Goal: Task Accomplishment & Management: Manage account settings

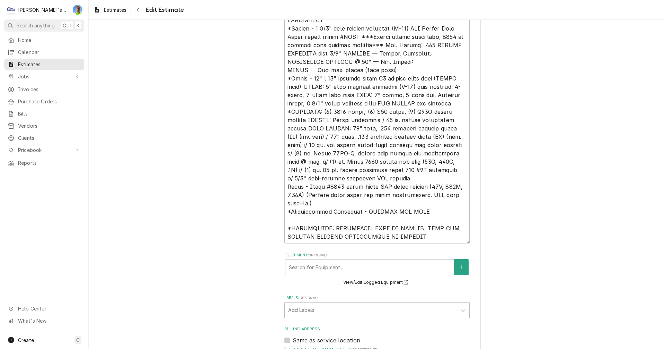
scroll to position [33, 0]
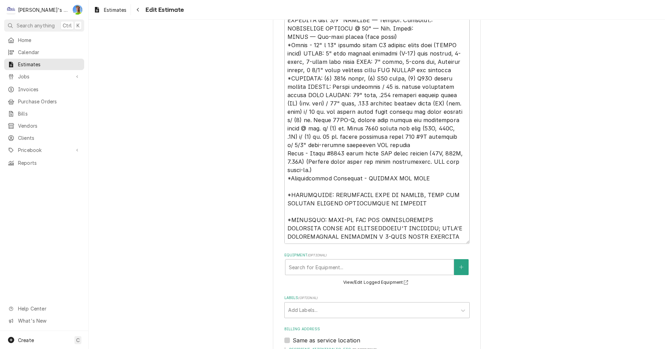
type textarea "*12/4/8000 - LOREMIP, DOLORSIT AME CON A ELIT-SEDDOEIUS TEMPORINCIDID UTLABOR E…"
type textarea "x"
type textarea "*12/4/8000 - LOREMIP, DOLORSIT AME CON A ELIT-SEDDOEIUS TEMPORINCIDID UTLABOR E…"
type textarea "x"
type textarea "*12/4/8000 - LOREMIP, DOLORSIT AME CON A ELIT-SEDDOEIUS TEMPORINCIDID UTLABOR E…"
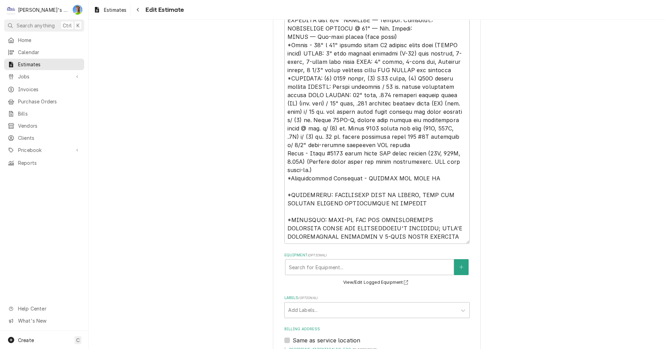
type textarea "x"
type textarea "*12/4/8000 - LOREMIP, DOLORSIT AME CON A ELIT-SEDDOEIUS TEMPORINCIDID UTLABOR E…"
type textarea "x"
type textarea "*12/4/8000 - LOREMIP, DOLORSIT AME CON A ELIT-SEDDOEIUS TEMPORINCIDID UTLABOR E…"
type textarea "x"
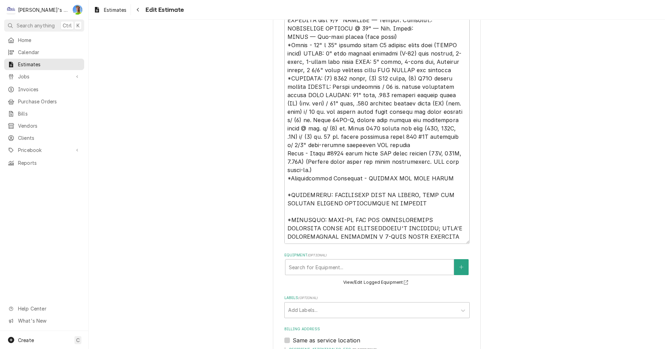
type textarea "*12/4/8000 - LOREMIP, DOLORSIT AME CON A ELIT-SEDDOEIUS TEMPORINCIDID UTLABOR E…"
type textarea "x"
type textarea "*12/4/8000 - LOREMIP, DOLORSIT AME CON A ELIT-SEDDOEIUS TEMPORINCIDID UTLABOR E…"
type textarea "x"
type textarea "*12/4/8000 - LOREMIP, DOLORSIT AME CON A ELIT-SEDDOEIUS TEMPORINCIDID UTLABOR E…"
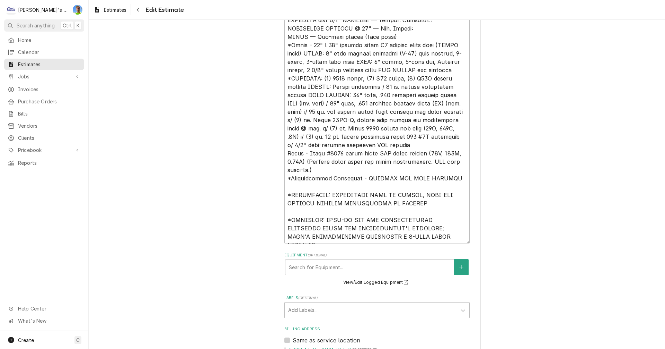
type textarea "x"
type textarea "*12/4/8000 - LOREMIP, DOLORSIT AME CON A ELIT-SEDDOEIUS TEMPORINCIDID UTLABOR E…"
type textarea "x"
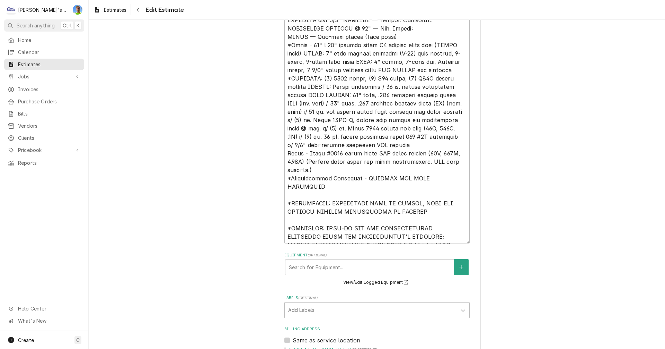
type textarea "*12/4/8000 - LOREMIP, DOLORSIT AME CON A ELIT-SEDDOEIUS TEMPORINCIDID UTLABOR E…"
type textarea "x"
type textarea "*12/4/8000 - LOREMIP, DOLORSIT AME CON A ELIT-SEDDOEIUS TEMPORINCIDID UTLABOR E…"
type textarea "x"
type textarea "*12/4/8000 - LOREMIP, DOLORSIT AME CON A ELIT-SEDDOEIUS TEMPORINCIDID UTLABOR E…"
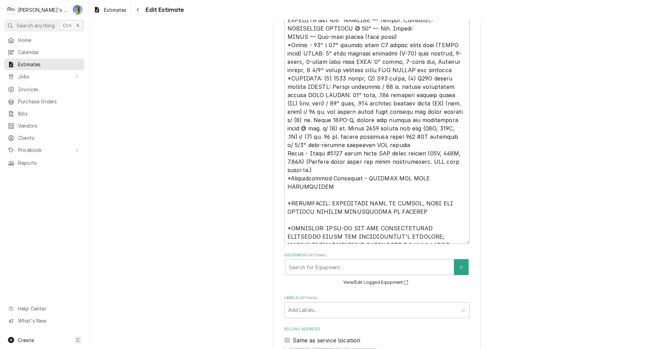
type textarea "x"
type textarea "*12/4/8000 - LOREMIP, DOLORSIT AME CON A ELIT-SEDDOEIUS TEMPORINCIDID UTLABOR E…"
type textarea "x"
type textarea "*12/4/8000 - LOREMIP, DOLORSIT AME CON A ELIT-SEDDOEIUS TEMPORINCIDID UTLABOR E…"
type textarea "x"
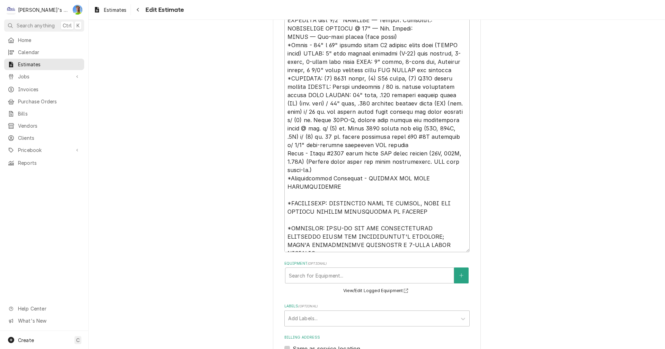
type textarea "*12/4/8000 - LOREMIP, DOLORSIT AME CON A ELIT-SEDDOEIUS TEMPORINCIDID UTLABOR E…"
type textarea "x"
type textarea "*12/4/8000 - LOREMIP, DOLORSIT AME CON A ELIT-SEDDOEIUS TEMPORINCIDID UTLABOR E…"
type textarea "x"
type textarea "*12/4/8000 - LOREMIP, DOLORSIT AME CON A ELIT-SEDDOEIUS TEMPORINCIDID UTLABOR E…"
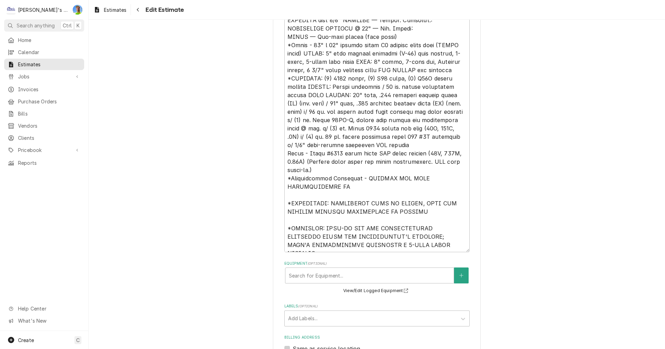
type textarea "x"
type textarea "*12/4/8000 - LOREMIP, DOLORSIT AME CON A ELIT-SEDDOEIUS TEMPORINCIDID UTLABOR E…"
type textarea "x"
type textarea "*12/4/8000 - LOREMIP, DOLORSIT AME CON A ELIT-SEDDOEIUS TEMPORINCIDID UTLABOR E…"
type textarea "x"
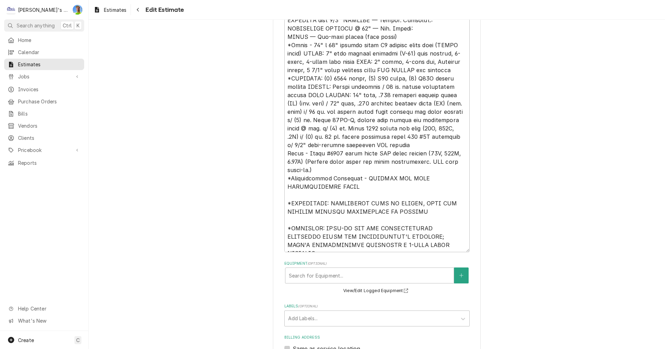
type textarea "*12/4/8000 - LOREMIP, DOLORSIT AME CON A ELIT-SEDDOEIUS TEMPORINCIDID UTLABOR E…"
type textarea "x"
type textarea "*12/4/8000 - LOREMIP, DOLORSIT AME CON A ELIT-SEDDOEIUS TEMPORINCIDID UTLABOR E…"
type textarea "x"
type textarea "*12/4/8000 - LOREMIP, DOLORSIT AME CON A ELIT-SEDDOEIUS TEMPORINCIDID UTLABOR E…"
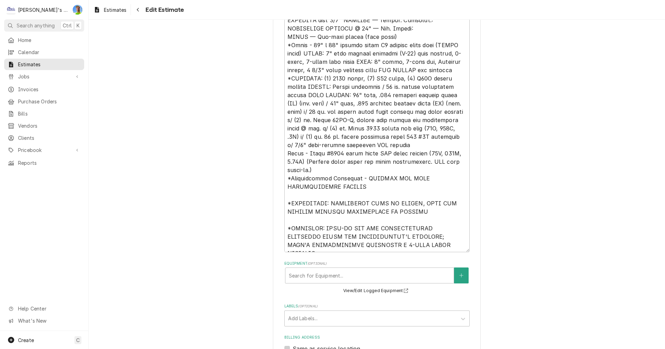
type textarea "x"
type textarea "*12/4/8000 - LOREMIP, DOLORSIT AME CON A ELIT-SEDDOEIUS TEMPORINCIDID UTLABOR E…"
type textarea "x"
type textarea "*12/4/8000 - LOREMIP, DOLORSIT AME CON A ELIT-SEDDOEIUS TEMPORINCIDID UTLABOR E…"
type textarea "x"
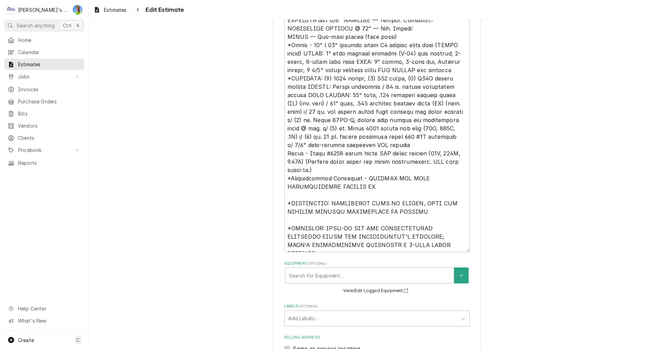
type textarea "*12/4/8000 - LOREMIP, DOLORSIT AME CON A ELIT-SEDDOEIUS TEMPORINCIDID UTLABOR E…"
type textarea "x"
type textarea "*12/4/8000 - LOREMIP, DOLORSIT AME CON A ELIT-SEDDOEIUS TEMPORINCIDID UTLABOR E…"
type textarea "x"
type textarea "*12/4/8000 - LOREMIP, DOLORSIT AME CON A ELIT-SEDDOEIUS TEMPORINCIDID UTLABOR E…"
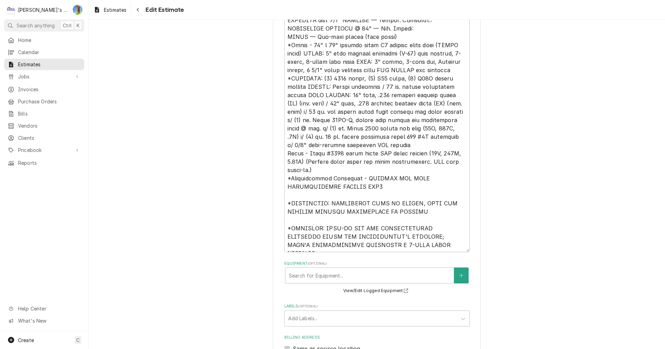
type textarea "x"
type textarea "*12/4/8000 - LOREMIP, DOLORSIT AME CON A ELIT-SEDDOEIUS TEMPORINCIDID UTLABOR E…"
type textarea "x"
type textarea "*12/4/8000 - LOREMIP, DOLORSIT AME CON A ELIT-SEDDOEIUS TEMPORINCIDID UTLABOR E…"
type textarea "x"
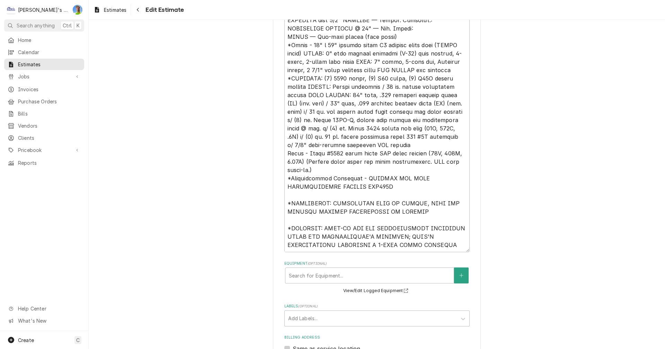
type textarea "*12/4/8000 - LOREMIP, DOLORSIT AME CON A ELIT-SEDDOEIUS TEMPORINCIDID UTLABOR E…"
type textarea "x"
type textarea "*12/4/8000 - LOREMIP, DOLORSIT AME CON A ELIT-SEDDOEIUS TEMPORINCIDID UTLABOR E…"
type textarea "x"
type textarea "*12/4/8000 - LOREMIP, DOLORSIT AME CON A ELIT-SEDDOEIUS TEMPORINCIDID UTLABOR E…"
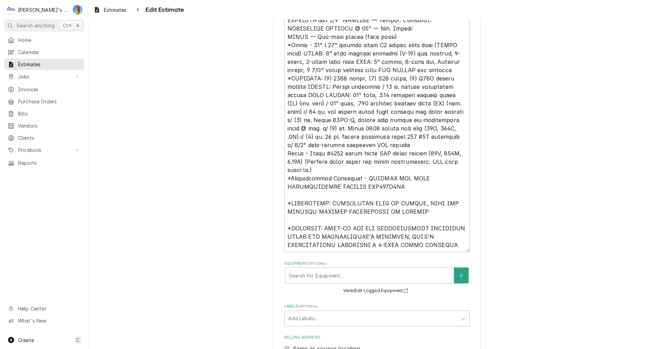
type textarea "x"
type textarea "*12/4/8000 - LOREMIP, DOLORSIT AME CON A ELIT-SEDDOEIUS TEMPORINCIDID UTLABOR E…"
type textarea "x"
type textarea "*12/4/8000 - LOREMIP, DOLORSIT AME CON A ELIT-SEDDOEIUS TEMPORINCIDID UTLABOR E…"
type textarea "x"
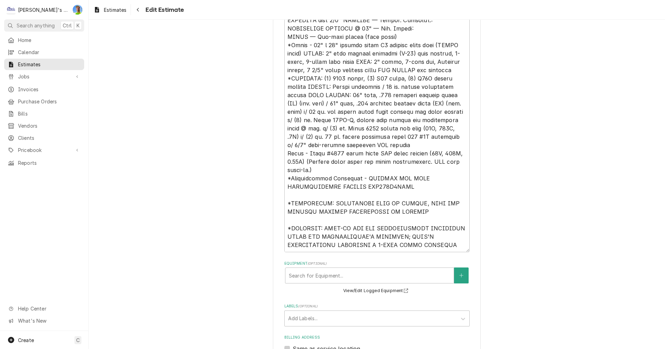
type textarea "*12/4/8000 - LOREMIP, DOLORSIT AME CON A ELIT-SEDDOEIUS TEMPORINCIDID UTLABOR E…"
type textarea "x"
type textarea "*12/4/8000 - LOREMIP, DOLORSIT AME CON A ELIT-SEDDOEIUS TEMPORINCIDID UTLABOR E…"
type textarea "x"
type textarea "*12/4/8000 - LOREMIP, DOLORSIT AME CON A ELIT-SEDDOEIUS TEMPORINCIDID UTLABOR E…"
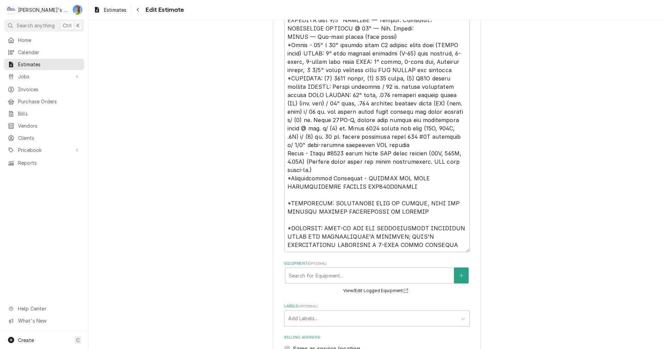
type textarea "x"
type textarea "*12/4/8000 - LOREMIP, DOLORSIT AME CON A ELIT-SEDDOEIUS TEMPORINCIDID UTLABOR E…"
type textarea "x"
type textarea "*12/4/8000 - LOREMIP, DOLORSIT AME CON A ELIT-SEDDOEIUS TEMPORINCIDID UTLABOR E…"
type textarea "x"
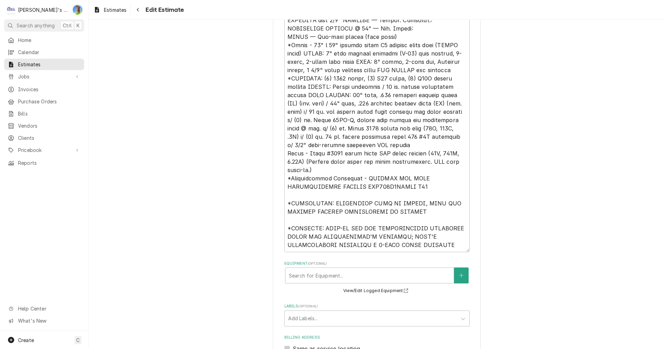
type textarea "*12/4/8000 - LOREMIP, DOLORSIT AME CON A ELIT-SEDDOEIUS TEMPORINCIDID UTLABOR E…"
type textarea "x"
type textarea "*12/4/8000 - LOREMIP, DOLORSIT AME CON A ELIT-SEDDOEIUS TEMPORINCIDID UTLABOR E…"
type textarea "x"
type textarea "*12/4/8000 - LOREMIP, DOLORSIT AME CON A ELIT-SEDDOEIUS TEMPORINCIDID UTLABOR E…"
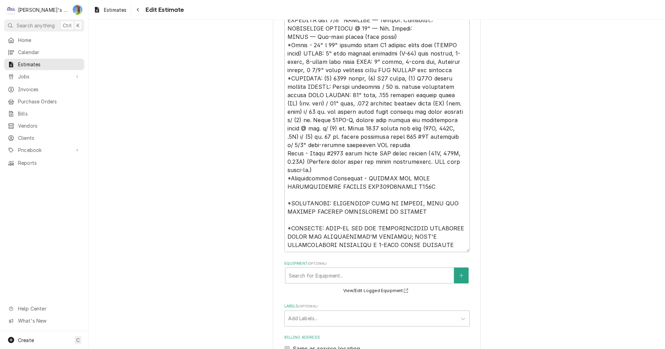
type textarea "x"
type textarea "*12/4/8000 - LOREMIP, DOLORSIT AME CON A ELIT-SEDDOEIUS TEMPORINCIDID UTLABOR E…"
type textarea "x"
type textarea "*12/4/8000 - LOREMIP, DOLORSIT AME CON A ELIT-SEDDOEIUS TEMPORINCIDID UTLABOR E…"
type textarea "x"
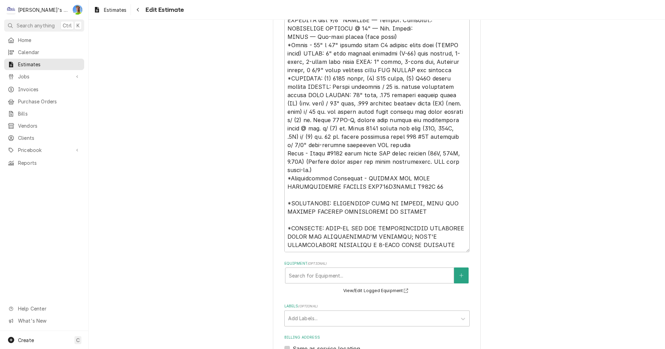
type textarea "*12/4/8000 - LOREMIP, DOLORSIT AME CON A ELIT-SEDDOEIUS TEMPORINCIDID UTLABOR E…"
type textarea "x"
type textarea "*12/4/8000 - LOREMIP, DOLORSIT AME CON A ELIT-SEDDOEIUS TEMPORINCIDID UTLABOR E…"
type textarea "x"
type textarea "*12/4/8000 - LOREMIP, DOLORSIT AME CON A ELIT-SEDDOEIUS TEMPORINCIDID UTLABOR E…"
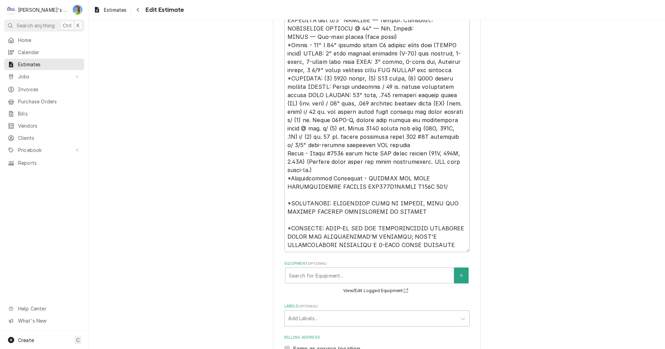
type textarea "x"
type textarea "*12/4/8000 - LOREMIP, DOLORSIT AME CON A ELIT-SEDDOEIUS TEMPORINCIDID UTLABOR E…"
type textarea "x"
type textarea "*12/4/8000 - LOREMIP, DOLORSIT AME CON A ELIT-SEDDOEIUS TEMPORINCIDID UTLABOR E…"
type textarea "x"
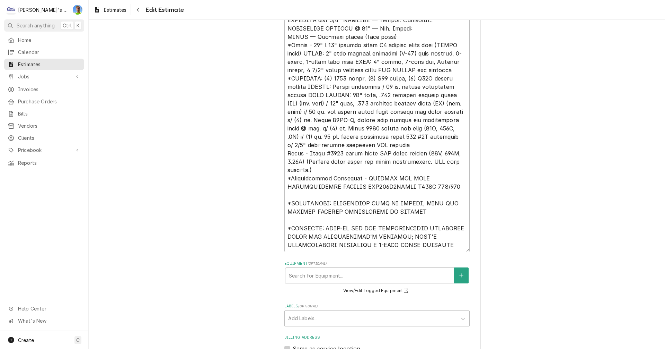
type textarea "*12/4/8000 - LOREMIP, DOLORSIT AME CON A ELIT-SEDDOEIUS TEMPORINCIDID UTLABOR E…"
type textarea "x"
type textarea "*12/4/8000 - LOREMIP, DOLORSIT AME CON A ELIT-SEDDOEIUS TEMPORINCIDID UTLABOR E…"
type textarea "x"
type textarea "*12/4/8000 - LOREMIP, DOLORSIT AME CON A ELIT-SEDDOEIUS TEMPORINCIDID UTLABOR E…"
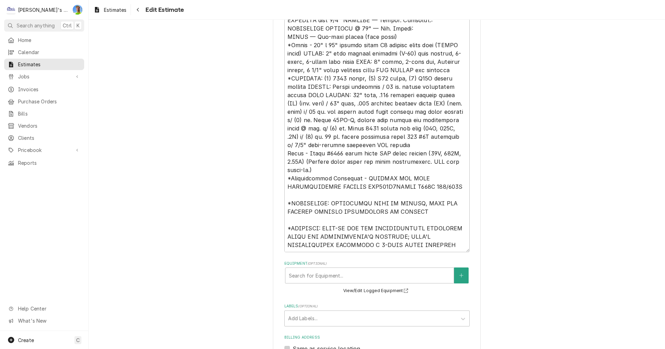
type textarea "x"
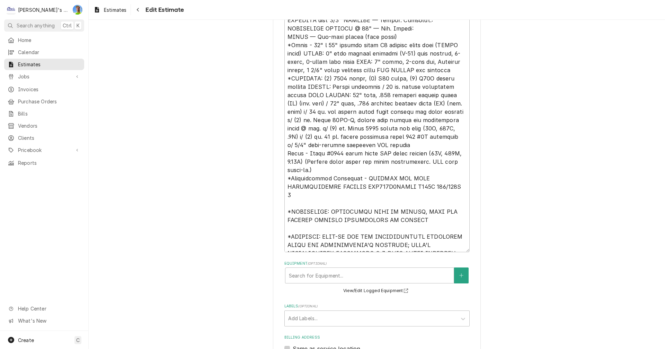
type textarea "*12/4/8000 - LOREMIP, DOLORSIT AME CON A ELIT-SEDDOEIUS TEMPORINCIDID UTLABOR E…"
type textarea "x"
type textarea "*12/4/8000 - LOREMIP, DOLORSIT AME CON A ELIT-SEDDOEIUS TEMPORINCIDID UTLABOR E…"
type textarea "x"
type textarea "*12/4/8000 - LOREMIP, DOLORSIT AME CON A ELIT-SEDDOEIUS TEMPORINCIDID UTLABOR E…"
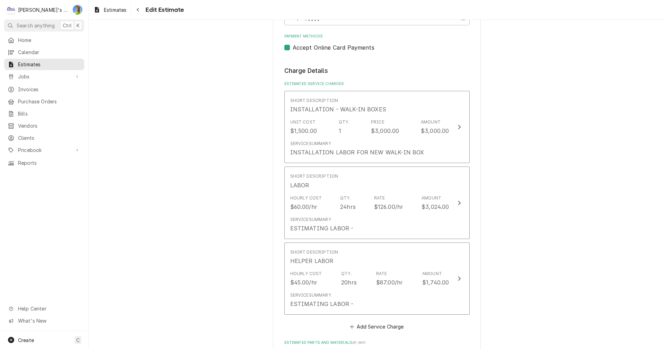
scroll to position [1024, 0]
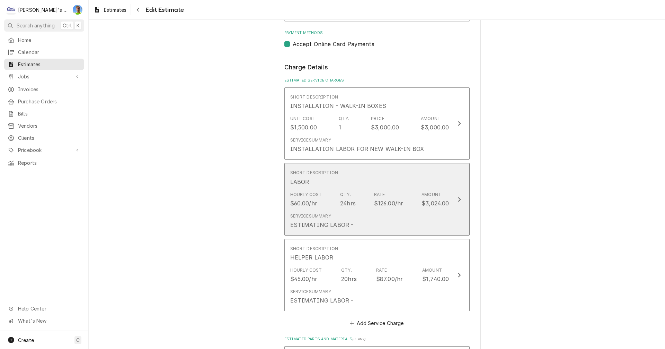
click at [451, 220] on button "Short Description LABOR Hourly Cost $60.00/hr Qty. 24hrs Rate $126.00/hr Amount…" at bounding box center [377, 199] width 185 height 72
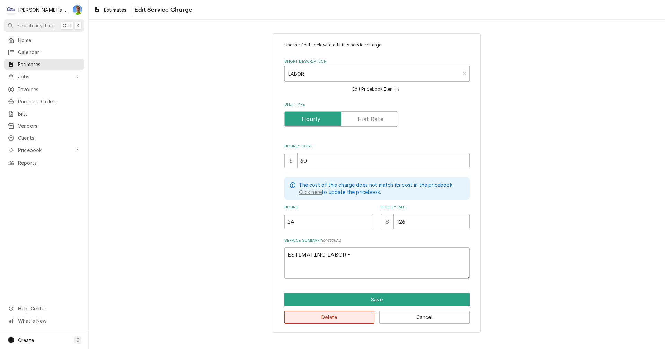
click at [345, 316] on button "Delete" at bounding box center [330, 317] width 90 height 13
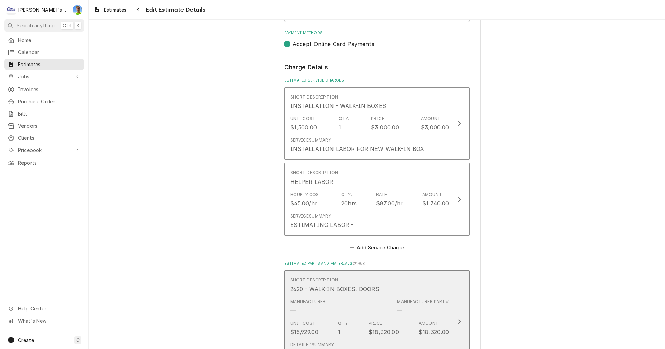
scroll to position [1016, 0]
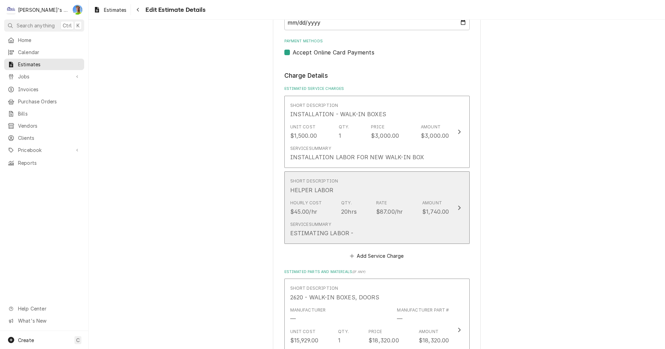
click at [439, 225] on div "Service Summary ESTIMATING LABOR -" at bounding box center [369, 228] width 159 height 21
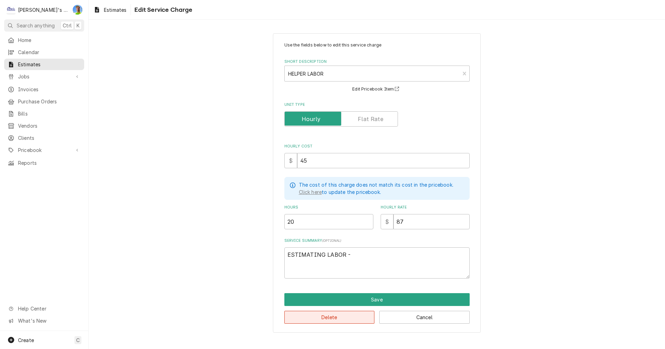
click at [336, 317] on button "Delete" at bounding box center [330, 317] width 90 height 13
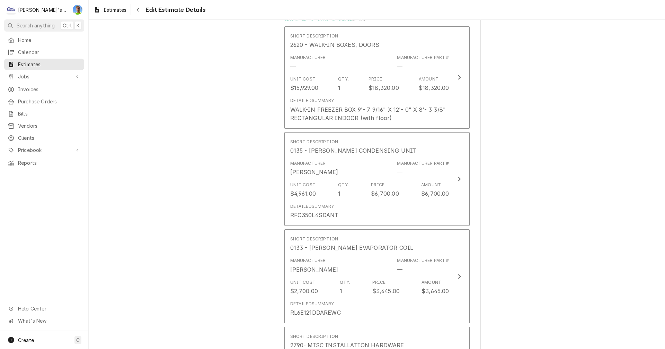
scroll to position [1216, 0]
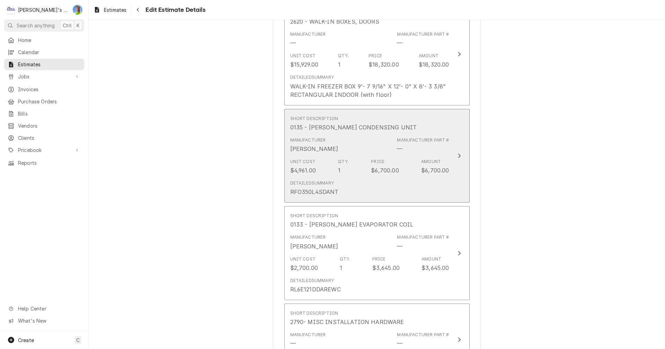
click at [451, 182] on button "Short Description 0135 - [PERSON_NAME] CONDENSING UNIT Manufacturer [PERSON_NAM…" at bounding box center [377, 156] width 185 height 94
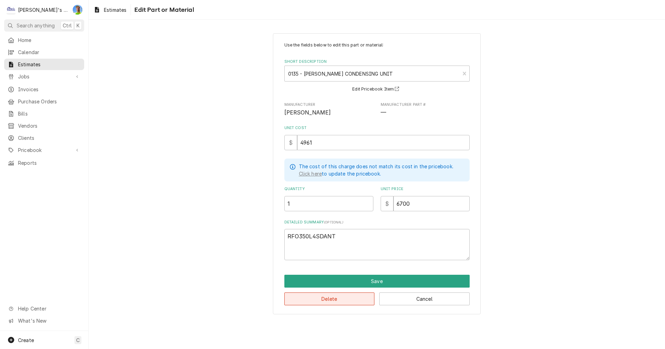
click at [337, 302] on button "Delete" at bounding box center [330, 298] width 90 height 13
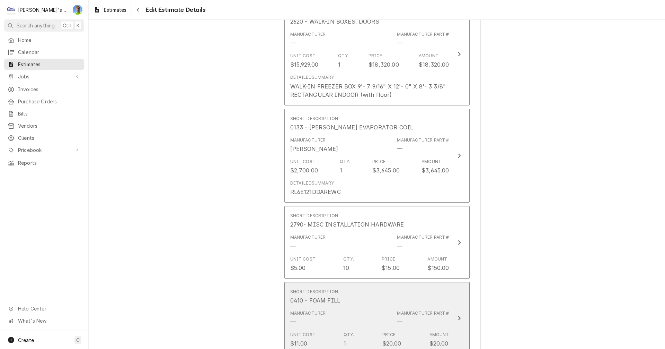
scroll to position [1207, 0]
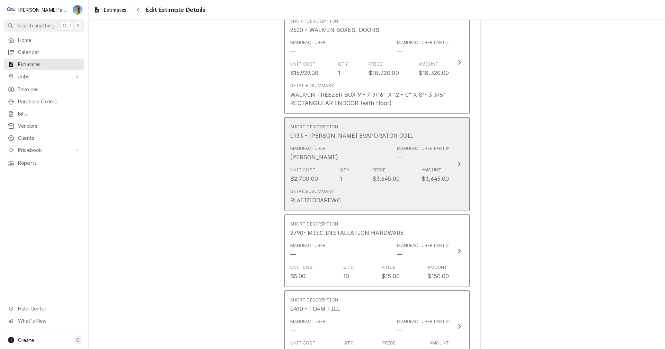
click at [385, 193] on div "Detailed Summary RL6E121DDAREWC" at bounding box center [369, 195] width 159 height 21
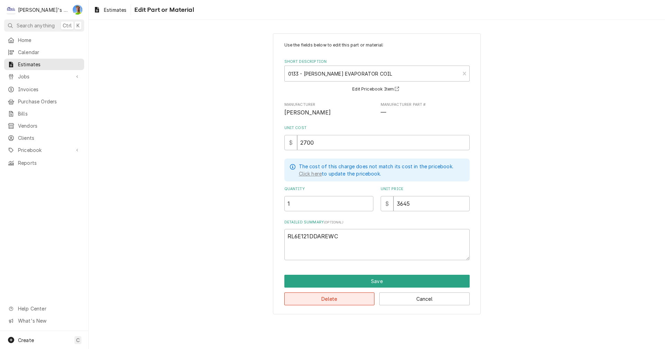
click at [336, 301] on button "Delete" at bounding box center [330, 298] width 90 height 13
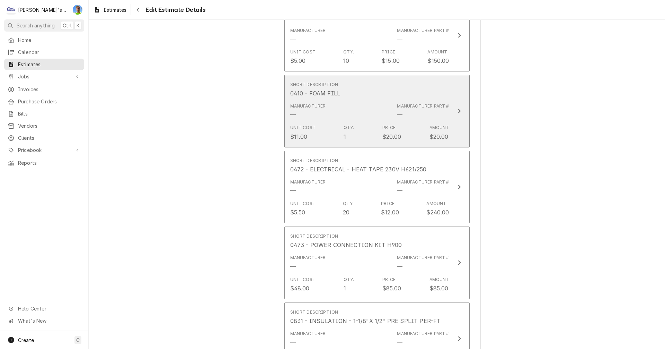
scroll to position [1338, 0]
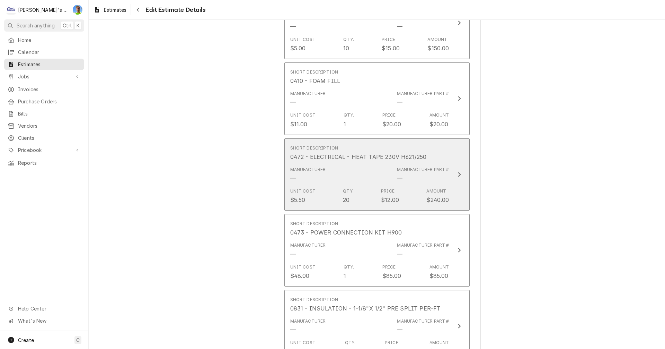
click at [460, 184] on button "Short Description 0472 - ELECTRICAL - HEAT TAPE 230V H621/250 Manufacturer — Ma…" at bounding box center [377, 174] width 185 height 72
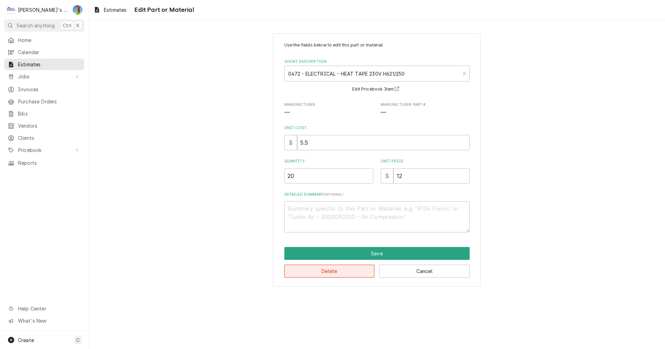
click at [326, 271] on button "Delete" at bounding box center [330, 270] width 90 height 13
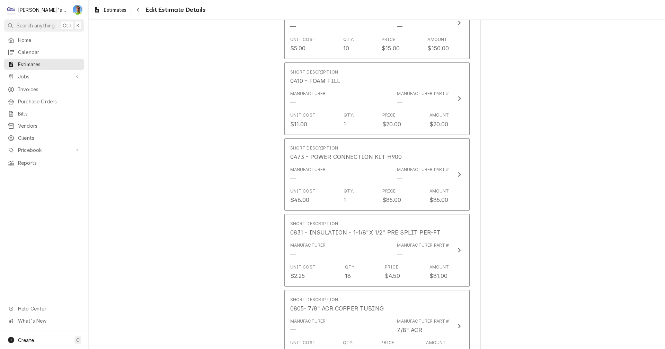
scroll to position [1329, 0]
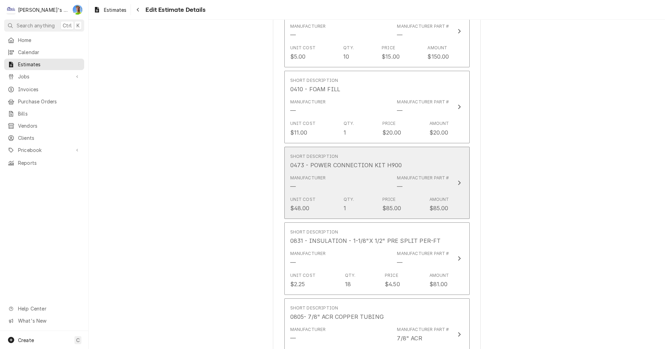
click at [425, 195] on div "Unit Cost $48.00 Qty. 1 Price $85.00 Amount $85.00" at bounding box center [369, 203] width 159 height 21
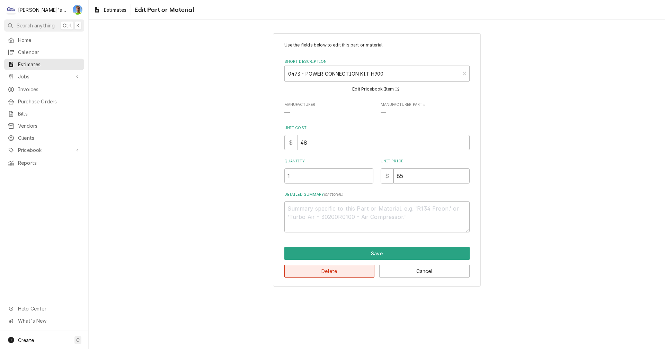
click at [332, 270] on button "Delete" at bounding box center [330, 270] width 90 height 13
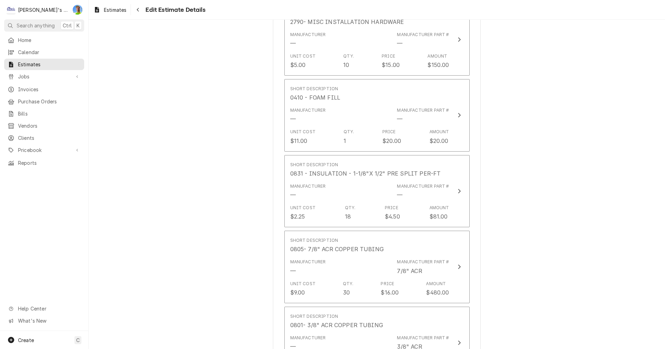
scroll to position [1321, 0]
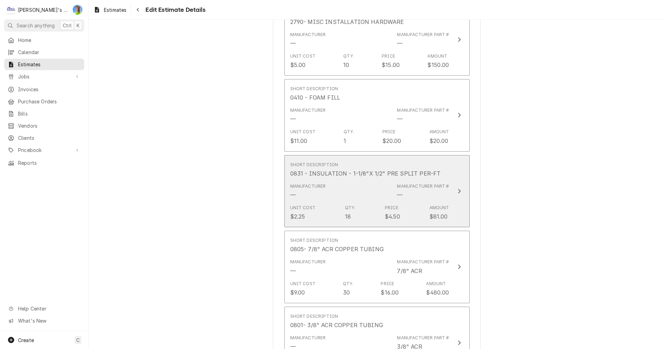
click at [397, 195] on div "—" at bounding box center [400, 195] width 6 height 8
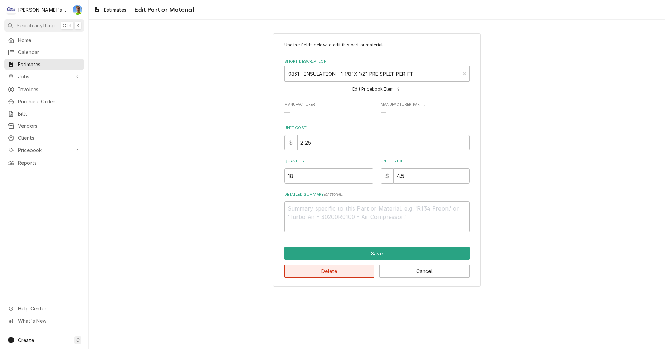
click at [335, 273] on button "Delete" at bounding box center [330, 270] width 90 height 13
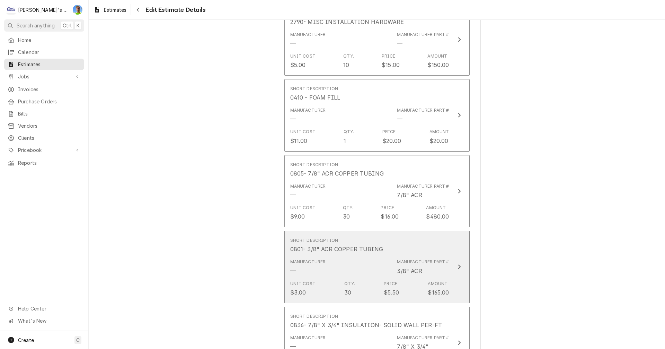
scroll to position [1313, 0]
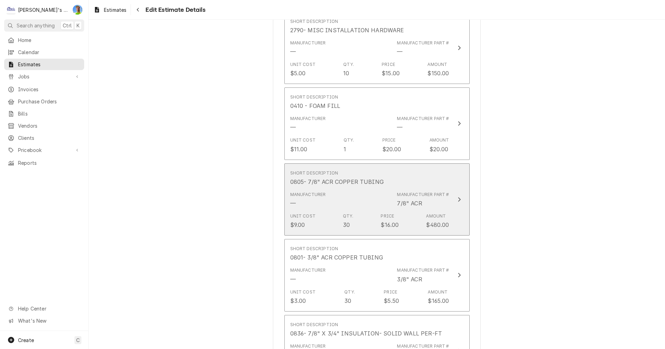
click at [352, 205] on div "Manufacturer — Manufacturer Part # 7/8" ACR" at bounding box center [369, 199] width 159 height 21
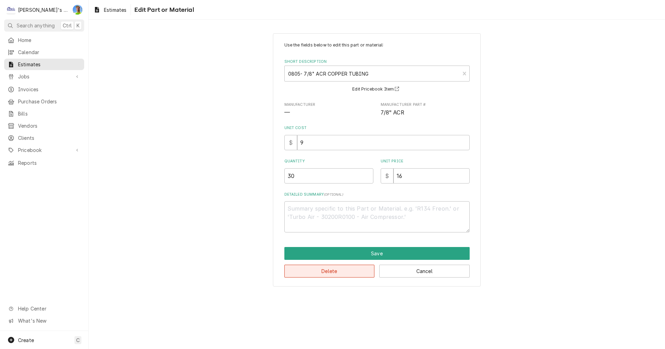
click at [346, 276] on button "Delete" at bounding box center [330, 270] width 90 height 13
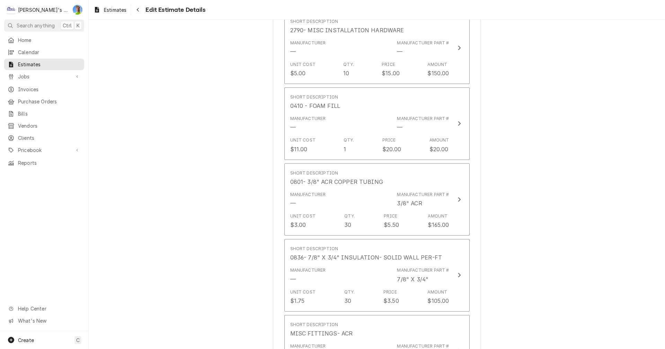
scroll to position [1304, 0]
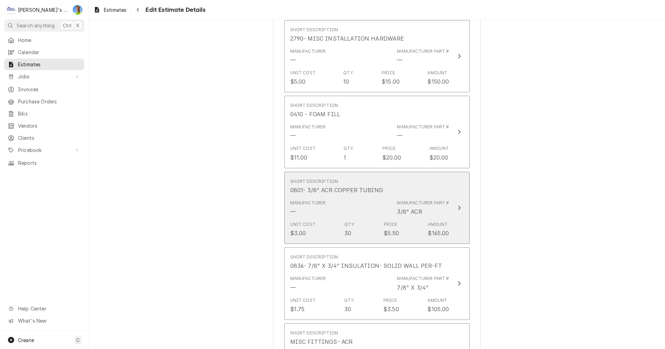
click at [354, 221] on div "Unit Cost $3.00 Qty. 30 Price $5.50 Amount $165.00" at bounding box center [369, 228] width 159 height 21
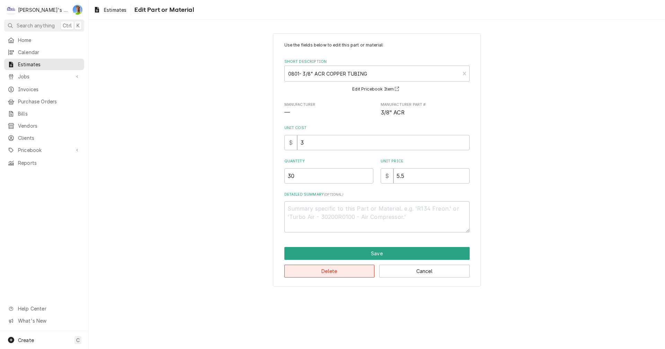
click at [341, 272] on button "Delete" at bounding box center [330, 270] width 90 height 13
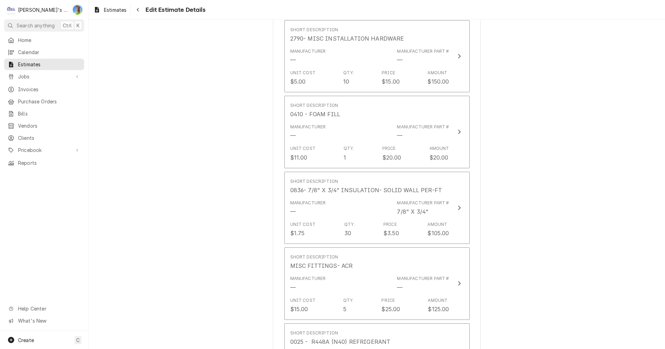
scroll to position [1296, 0]
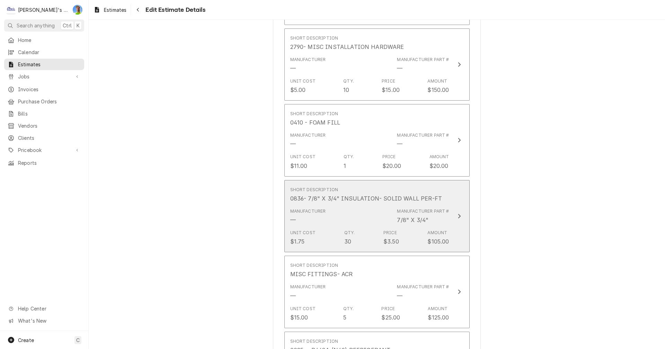
click at [361, 216] on div "Manufacturer — Manufacturer Part # 7/8" X 3/4"" at bounding box center [369, 215] width 159 height 21
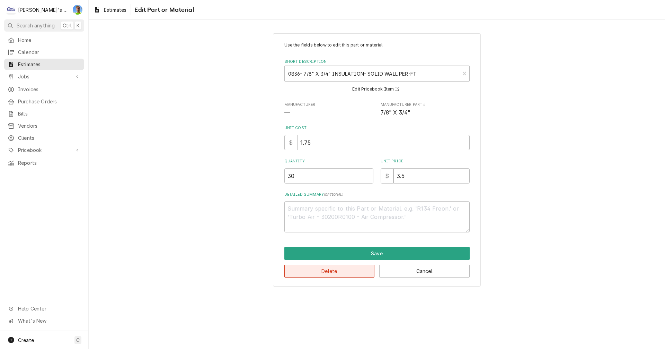
click at [351, 274] on button "Delete" at bounding box center [330, 270] width 90 height 13
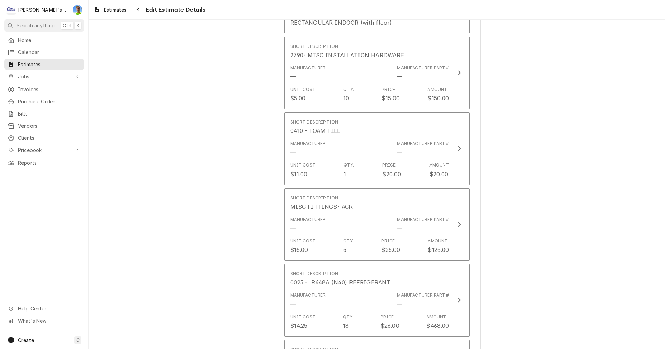
scroll to position [1288, 0]
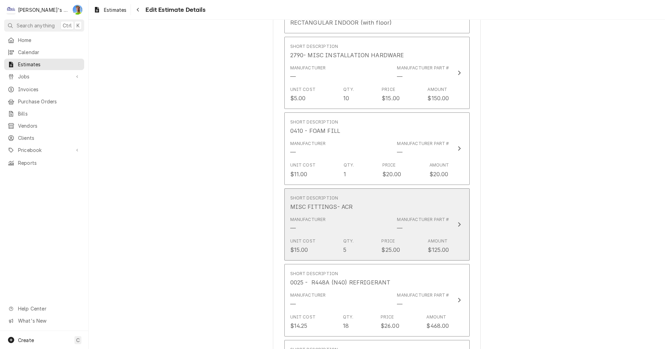
click at [359, 232] on div "Manufacturer — Manufacturer Part # —" at bounding box center [369, 223] width 159 height 21
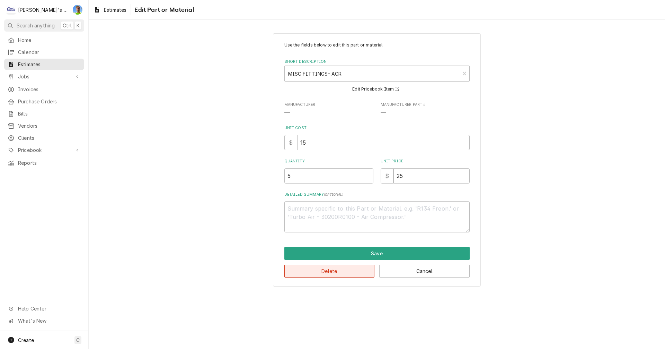
click at [354, 271] on button "Delete" at bounding box center [330, 270] width 90 height 13
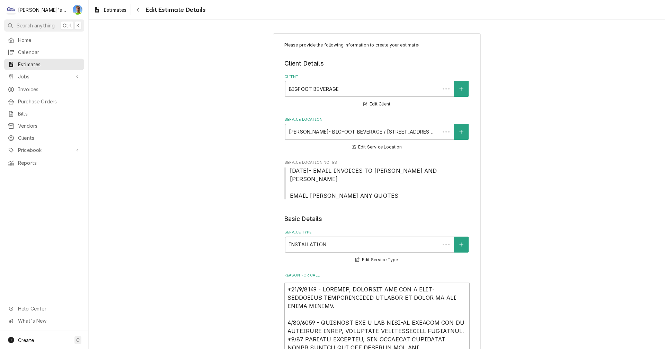
scroll to position [1279, 0]
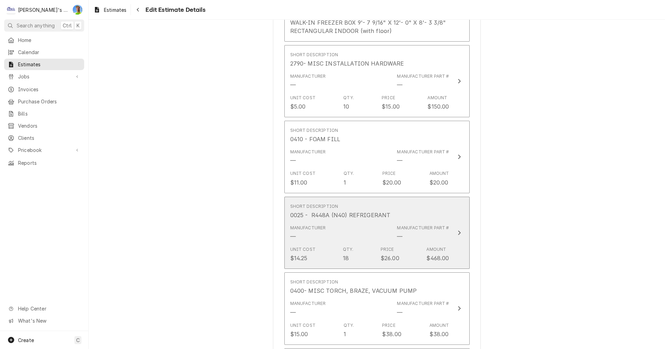
click at [359, 244] on div "Unit Cost $14.25 Qty. 18 Price $26.00 Amount $468.00" at bounding box center [369, 253] width 159 height 21
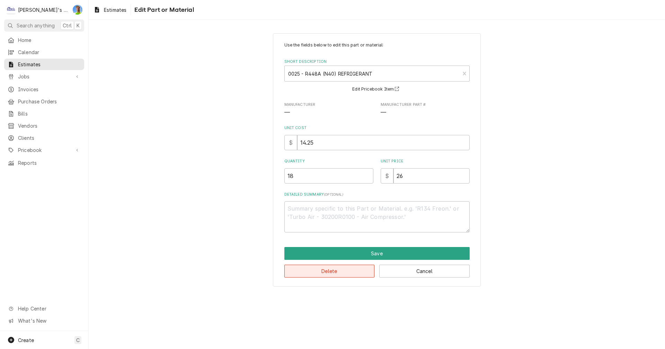
click at [353, 277] on button "Delete" at bounding box center [330, 270] width 90 height 13
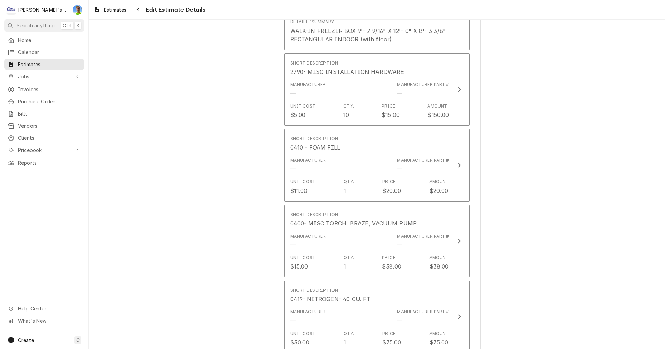
scroll to position [1271, 0]
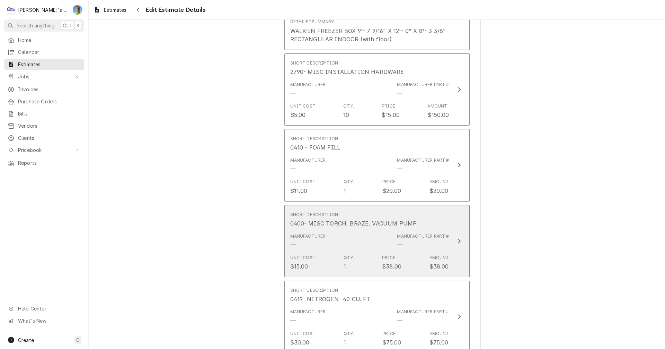
click at [360, 263] on div "Unit Cost $15.00 Qty. 1 Price $38.00 Amount $38.00" at bounding box center [369, 262] width 159 height 21
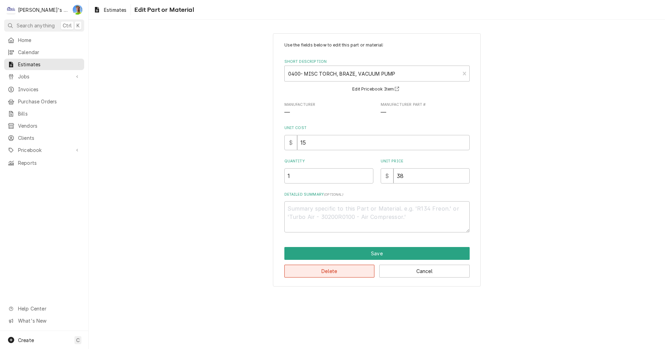
click at [357, 273] on button "Delete" at bounding box center [330, 270] width 90 height 13
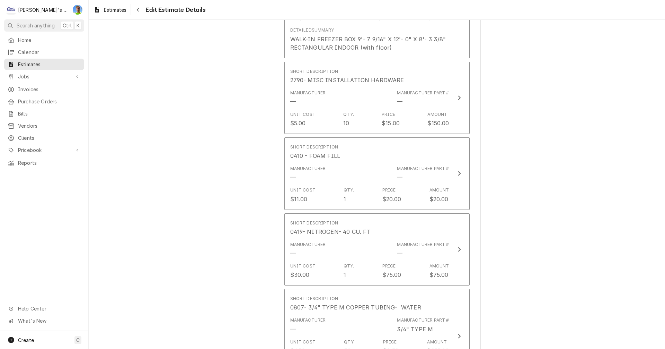
scroll to position [1263, 0]
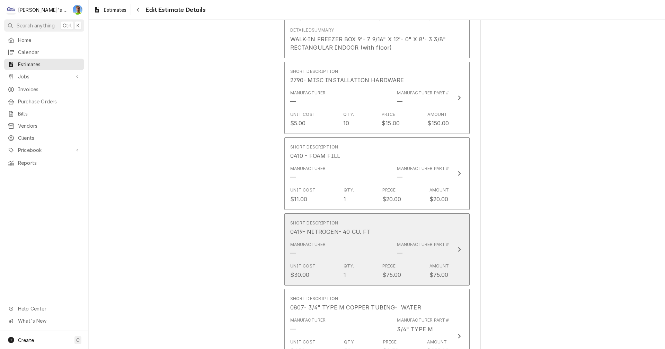
click at [361, 261] on div "Unit Cost $30.00 Qty. 1 Price $75.00 Amount $75.00" at bounding box center [369, 270] width 159 height 21
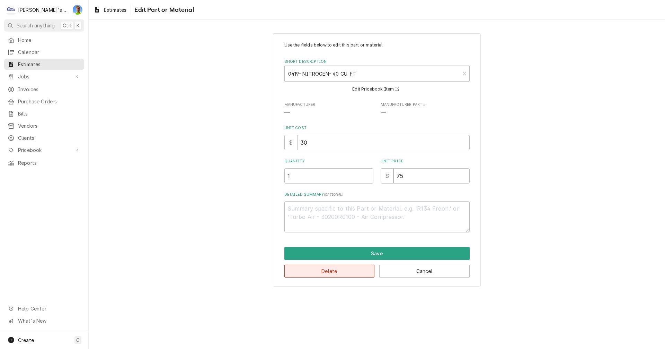
click at [357, 273] on button "Delete" at bounding box center [330, 270] width 90 height 13
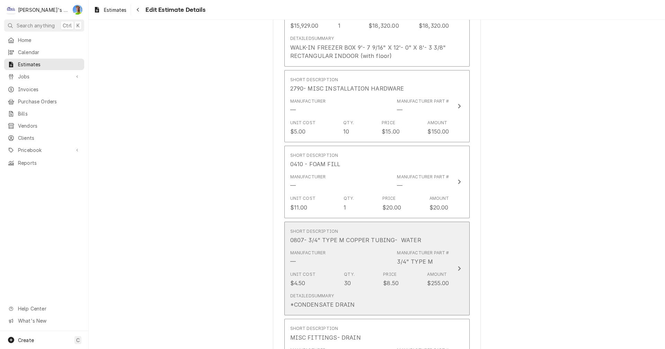
click at [359, 268] on div "Manufacturer — Manufacturer Part # 3/4" TYPE M" at bounding box center [369, 257] width 159 height 21
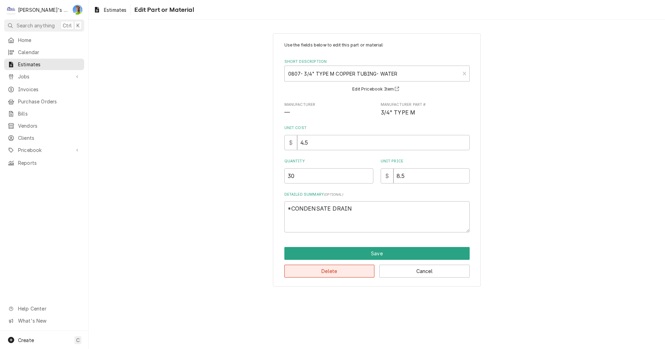
click at [356, 273] on button "Delete" at bounding box center [330, 270] width 90 height 13
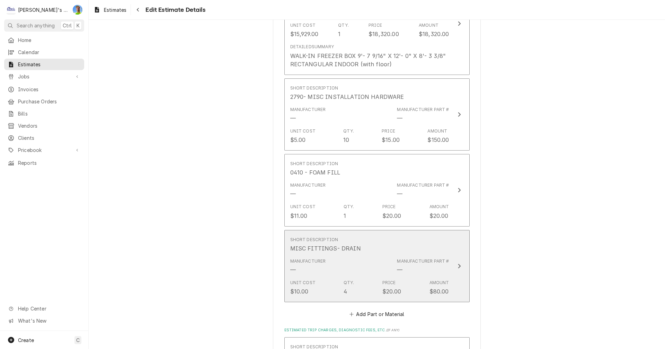
click at [360, 266] on div "Manufacturer — Manufacturer Part # —" at bounding box center [369, 265] width 159 height 21
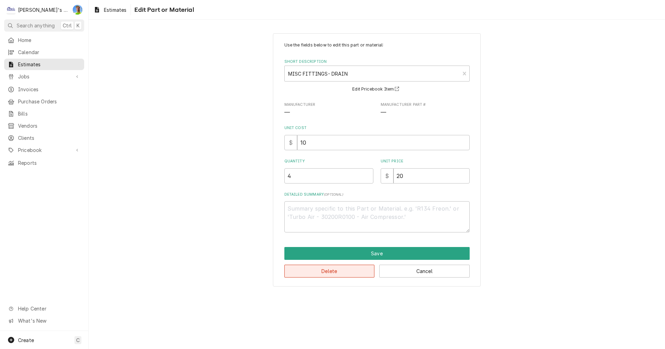
click at [355, 270] on button "Delete" at bounding box center [330, 270] width 90 height 13
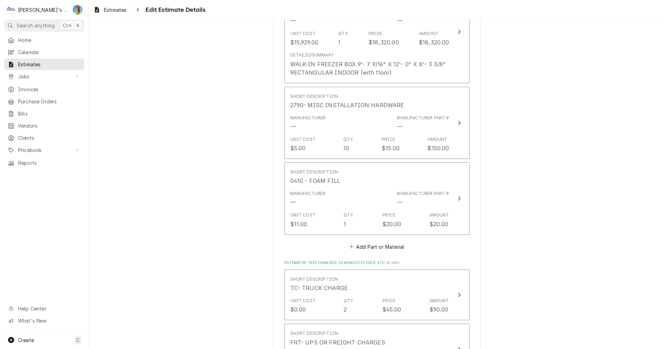
type textarea "x"
click at [372, 246] on button "Add Part or Material" at bounding box center [376, 247] width 57 height 10
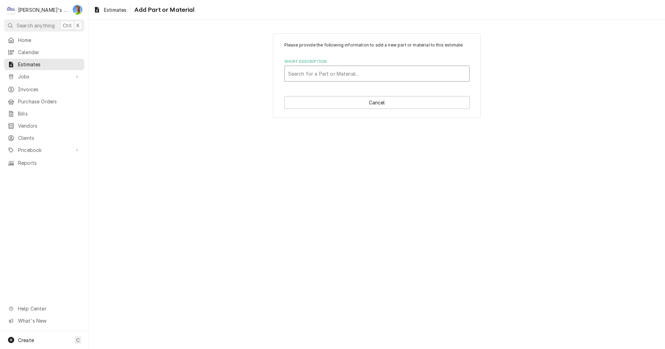
click at [326, 77] on div "Short Description" at bounding box center [377, 73] width 178 height 12
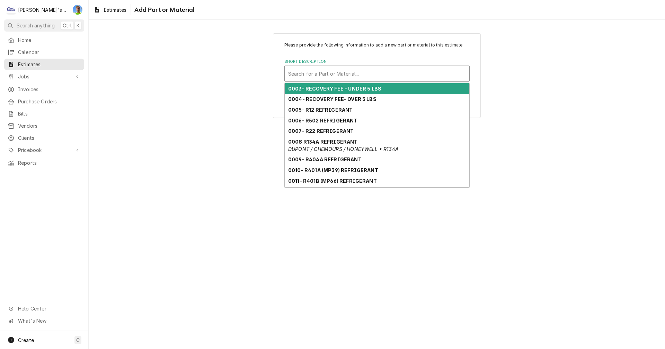
click at [327, 75] on div "Short Description" at bounding box center [377, 73] width 178 height 12
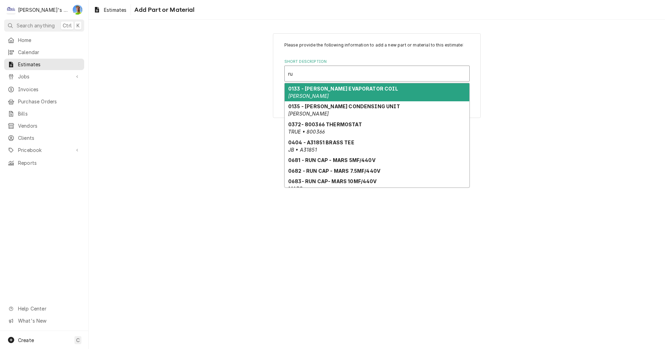
type input "r"
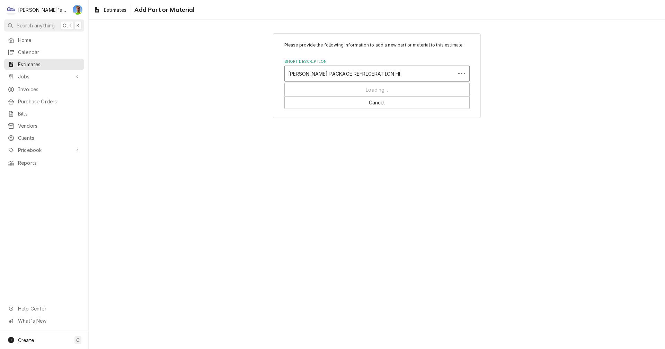
type input "[PERSON_NAME] PACKAGE REFRIGERATION HPO300L4"
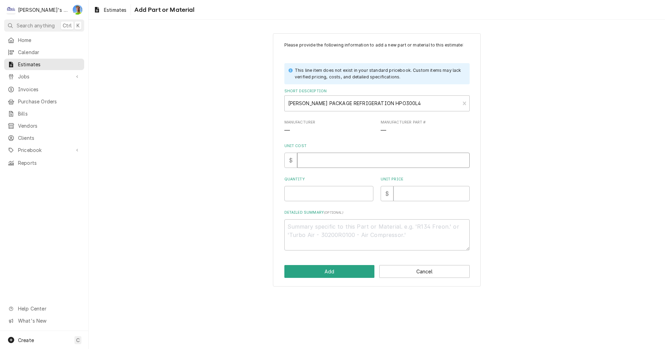
type textarea "x"
type input "1"
type textarea "x"
type input "12"
type textarea "x"
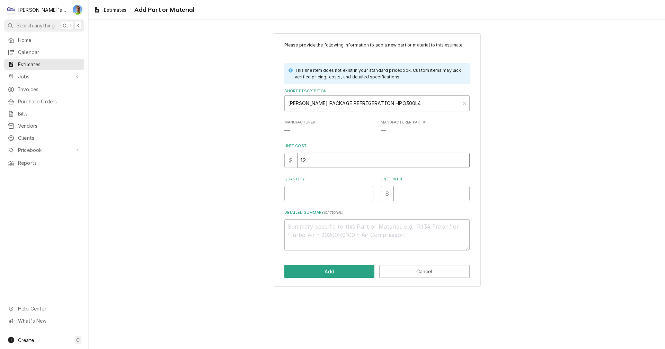
type input "128"
type textarea "x"
type input "1280"
type textarea "x"
type input "12808"
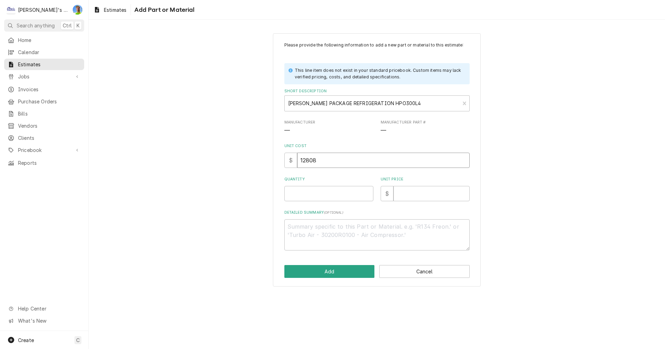
type textarea "x"
type input "1280"
type textarea "x"
type input "12809"
type textarea "x"
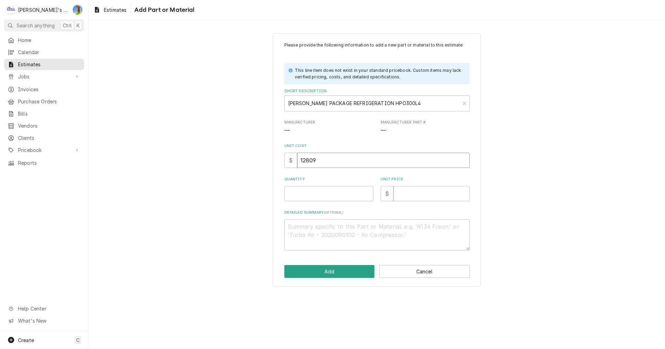
type input "12809"
type textarea "x"
type input "1"
type textarea "x"
type input "1"
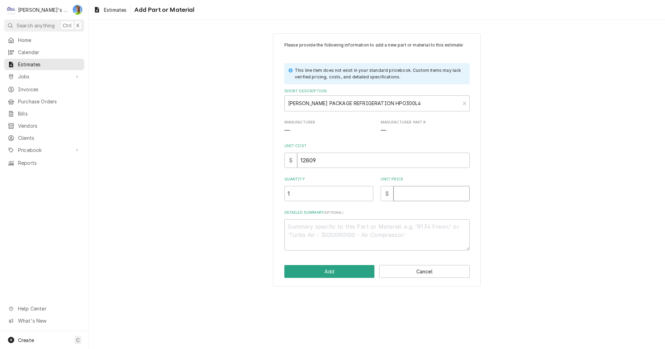
type textarea "x"
type input "1"
type textarea "x"
type input "16"
type textarea "x"
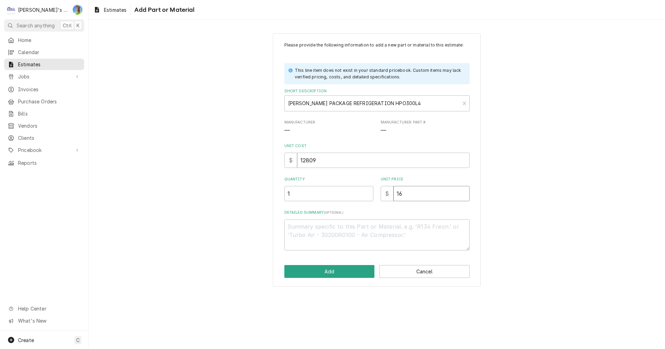
type input "160"
type textarea "x"
type input "1600"
type textarea "x"
type input "16000"
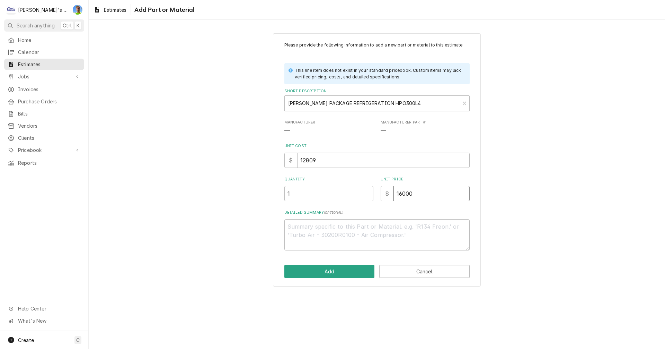
type textarea "x"
type input "16000.0"
type textarea "x"
type input "16000.00"
type textarea "x"
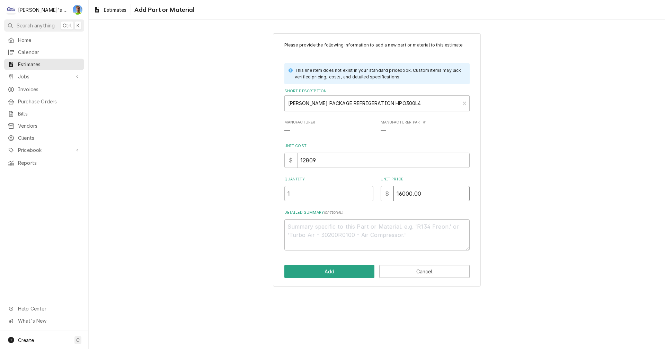
type input "16000.00"
click at [332, 226] on textarea "Detailed Summary ( optional )" at bounding box center [377, 234] width 185 height 31
type textarea "x"
type textarea "H"
type textarea "x"
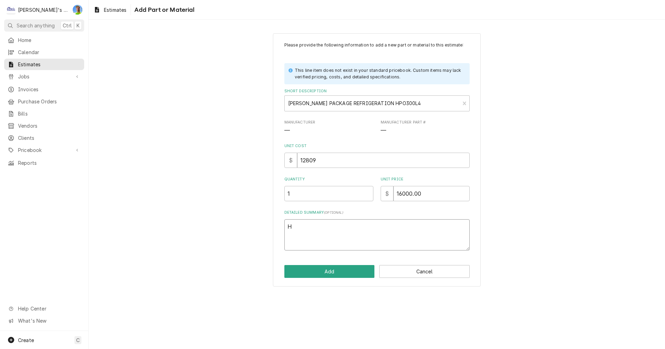
type textarea "HP"
type textarea "x"
type textarea "HPO"
type textarea "x"
type textarea "HPO3"
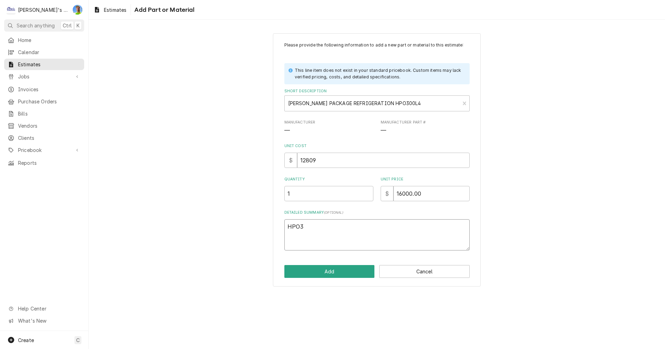
type textarea "x"
type textarea "HPO30"
type textarea "x"
type textarea "HPO300"
type textarea "x"
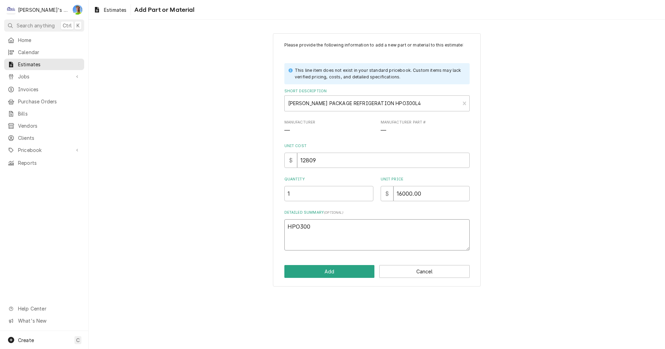
type textarea "HPO300L"
type textarea "x"
type textarea "HPO300L4"
type textarea "x"
type textarea "HPO300L4C"
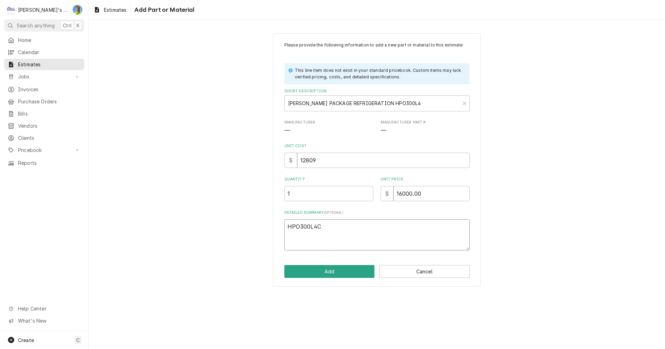
type textarea "x"
type textarea "HPO300L4CD"
type textarea "x"
type textarea "HPO300L4CDA"
type textarea "x"
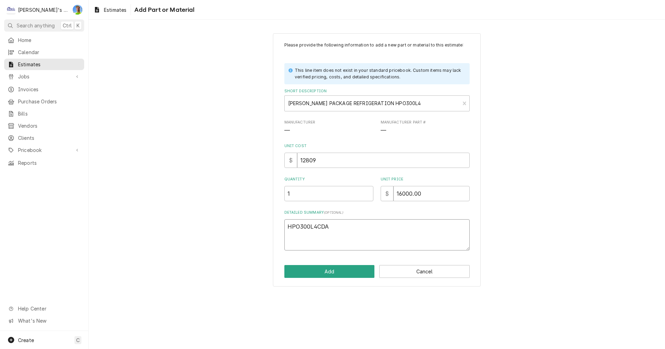
type textarea "HPO300L4CDAL"
type textarea "x"
type textarea "HPO300L4CDALD"
type textarea "x"
type textarea "HPO300L4CDALD"
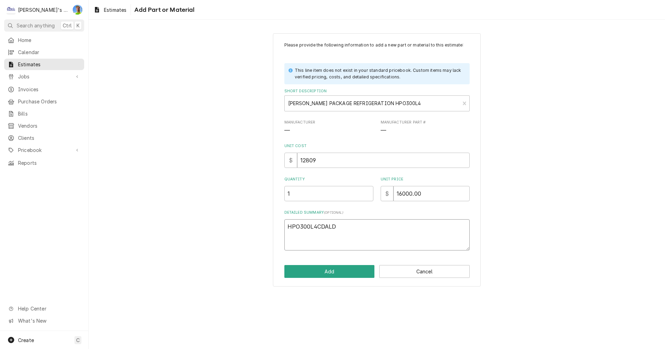
type textarea "x"
type textarea "HPO300L4CDALD R"
type textarea "x"
type textarea "HPO300L4CDALD R4"
type textarea "x"
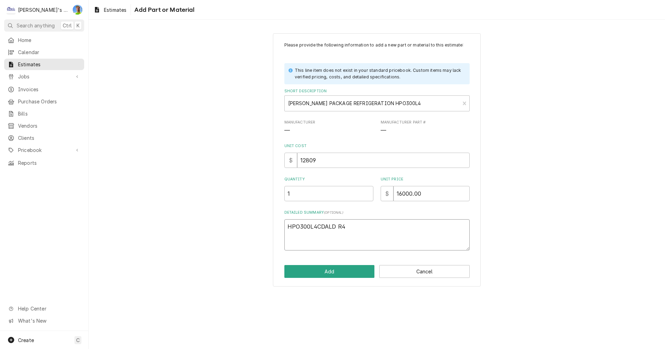
type textarea "HPO300L4CDALD R45"
type textarea "x"
type textarea "HPO300L4CDALD R454"
type textarea "x"
type textarea "HPO300L4CDALD R454C"
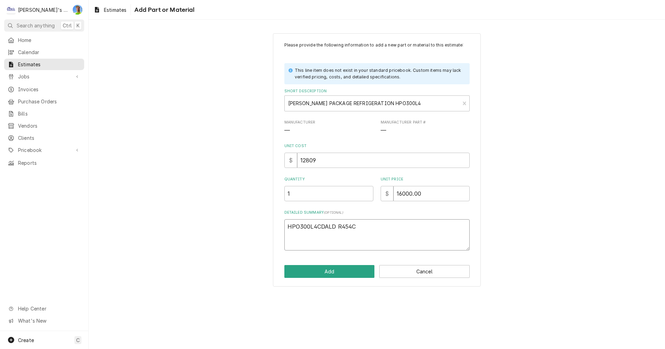
type textarea "x"
type textarea "HPO300L4CDALD R454C"
type textarea "x"
type textarea "HPO300L4CDALD R454C 2"
type textarea "x"
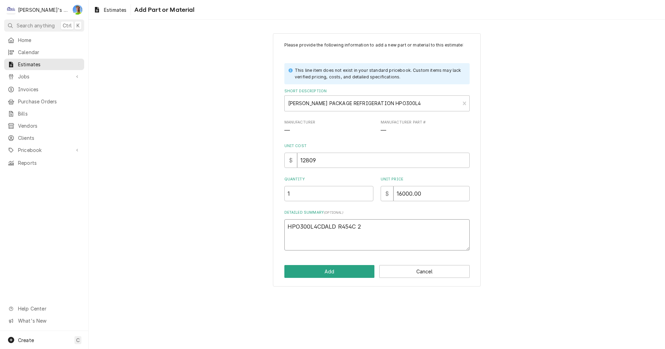
type textarea "HPO300L4CDALD R454C 20"
type textarea "x"
type textarea "HPO300L4CDALD R454C 208"
type textarea "x"
type textarea "HPO300L4CDALD R454C 208/"
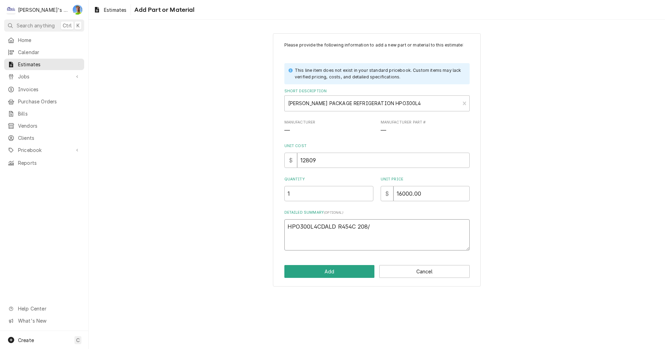
type textarea "x"
type textarea "HPO300L4CDALD R454C 208/2"
type textarea "x"
type textarea "HPO300L4CDALD R454C 208/23"
click at [324, 270] on button "Add" at bounding box center [330, 271] width 90 height 13
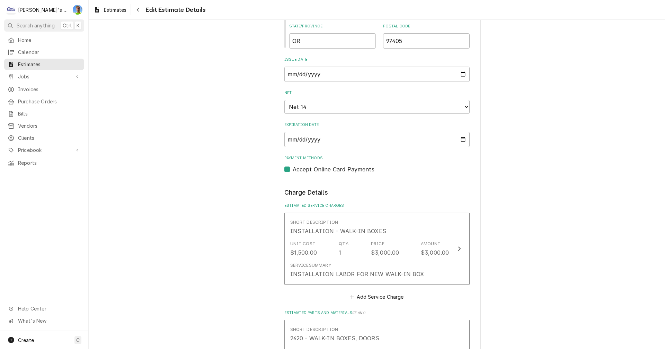
scroll to position [952, 0]
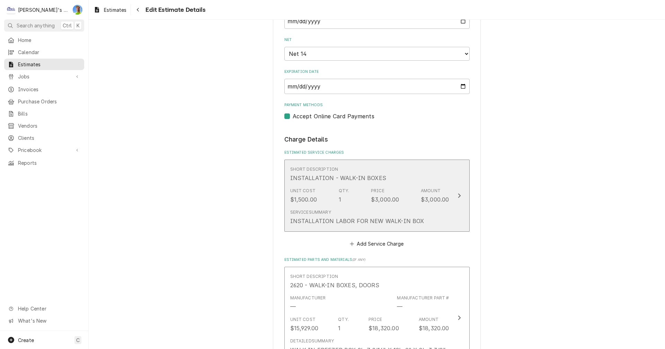
click at [457, 201] on button "Short Description INSTALLATION - WALK-IN BOXES Unit Cost $1,500.00 Qty. 1 Price…" at bounding box center [377, 195] width 185 height 72
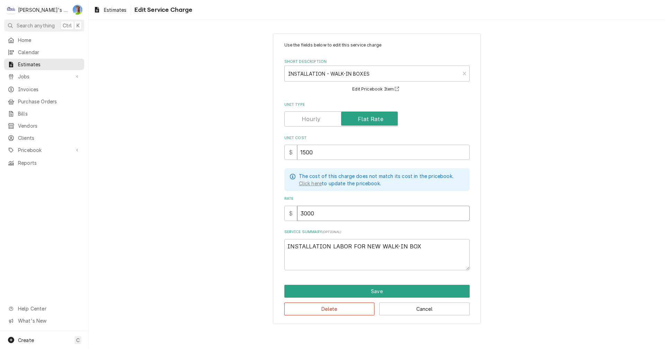
click at [328, 214] on input "3000" at bounding box center [383, 213] width 173 height 15
click at [333, 289] on button "Save" at bounding box center [377, 291] width 185 height 13
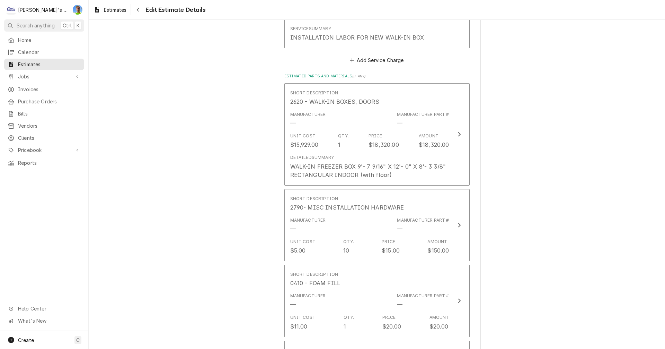
scroll to position [1152, 0]
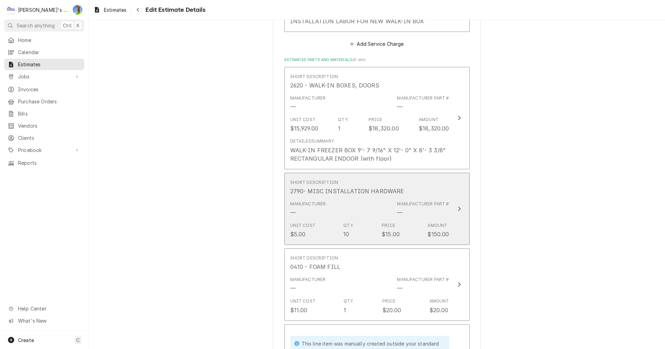
click at [400, 215] on div "—" at bounding box center [400, 212] width 6 height 8
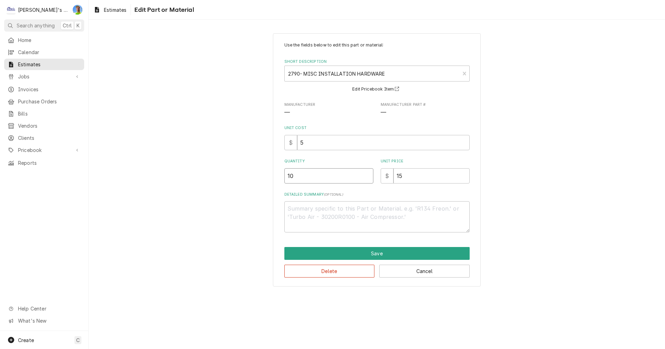
click at [298, 175] on input "10" at bounding box center [329, 175] width 89 height 15
click at [305, 253] on button "Save" at bounding box center [377, 253] width 185 height 13
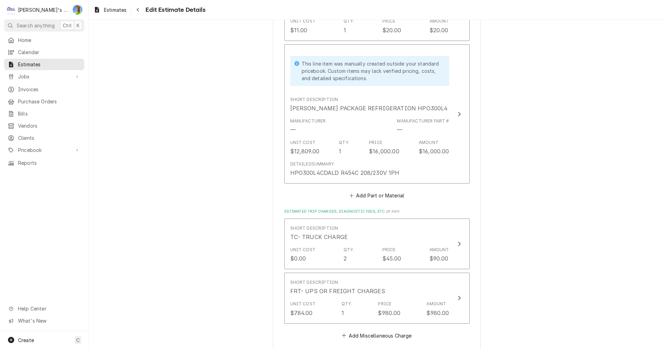
scroll to position [1443, 0]
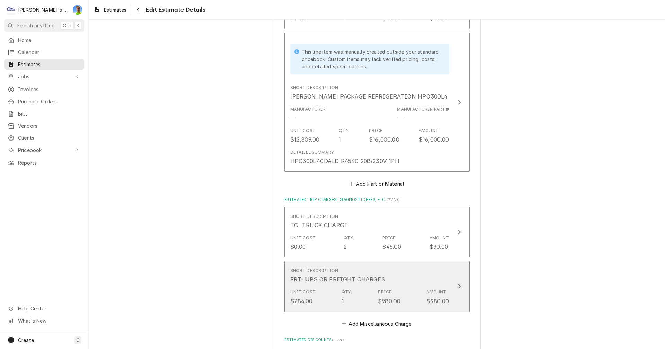
click at [459, 288] on div "Update Line Item" at bounding box center [459, 286] width 9 height 8
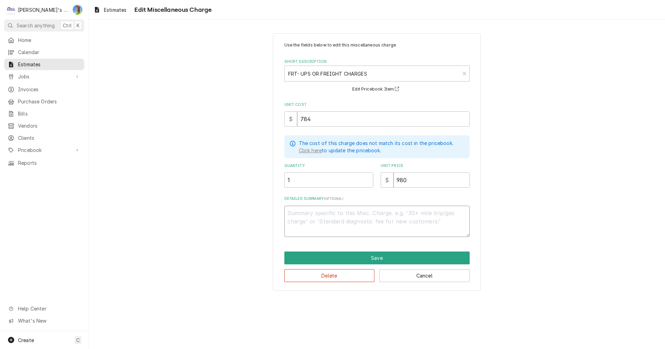
click at [341, 217] on textarea "Detailed Summary ( optional )" at bounding box center [377, 221] width 185 height 31
click at [414, 180] on input "980" at bounding box center [432, 179] width 76 height 15
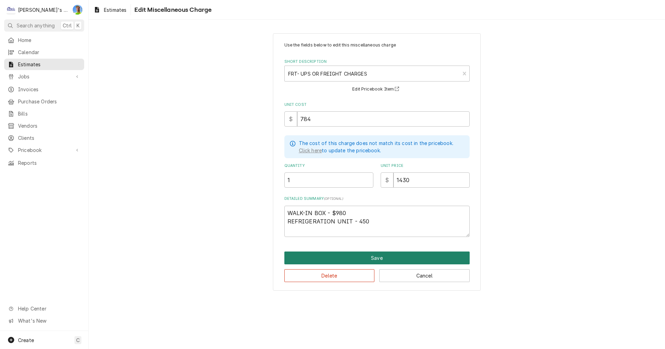
click at [410, 257] on button "Save" at bounding box center [377, 257] width 185 height 13
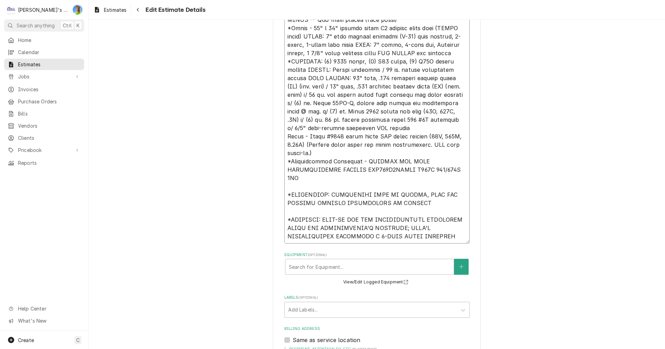
scroll to position [463, 0]
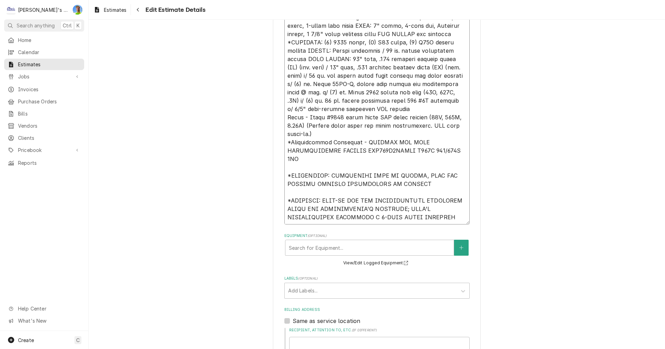
drag, startPoint x: 284, startPoint y: 136, endPoint x: 449, endPoint y: 224, distance: 187.0
click at [449, 224] on textarea "Reason For Call" at bounding box center [377, 21] width 185 height 405
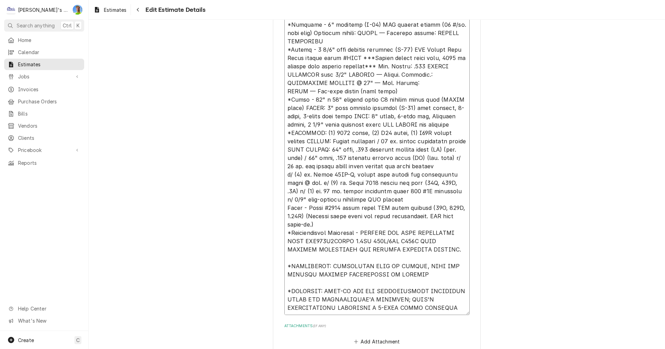
scroll to position [1988, 0]
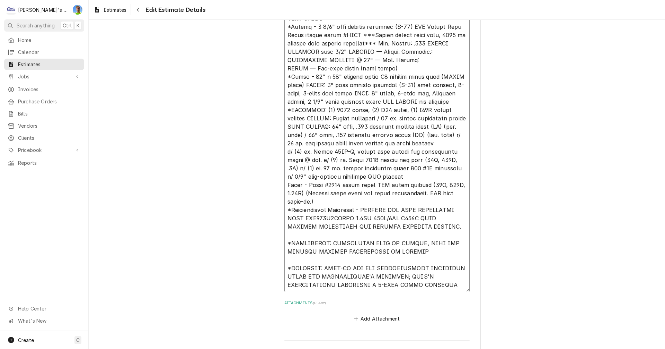
drag, startPoint x: 284, startPoint y: 49, endPoint x: 456, endPoint y: 291, distance: 297.4
click at [456, 291] on textarea "Notes to Client ( optional )" at bounding box center [377, 97] width 185 height 389
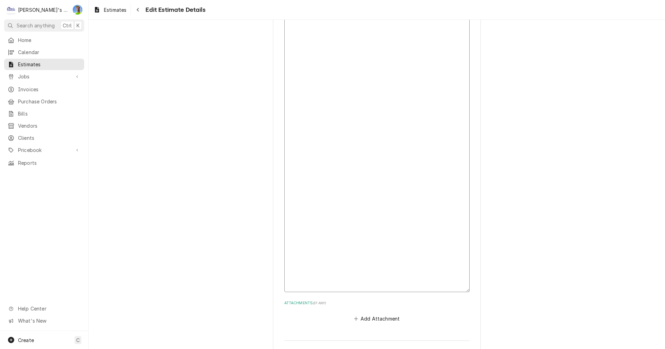
scroll to position [1630, 0]
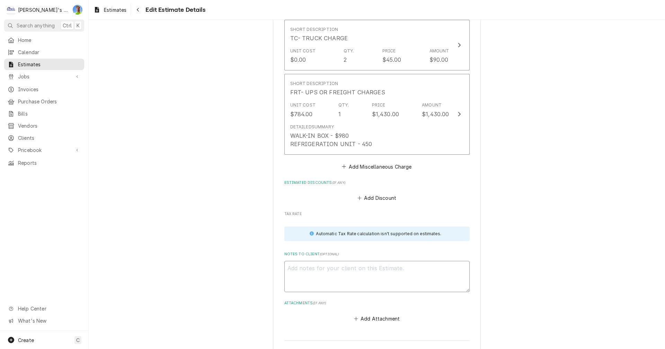
paste textarea "*12/4/8000 - LOREMIP, DOLORSIT AME CON A ELIT-SEDDOEIUS TEMPORINCIDID UTLABOR E…"
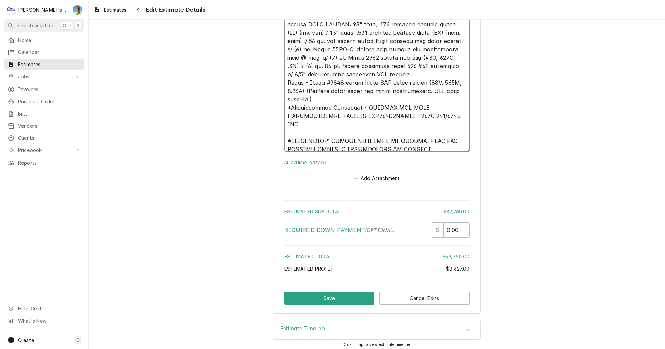
scroll to position [2148, 0]
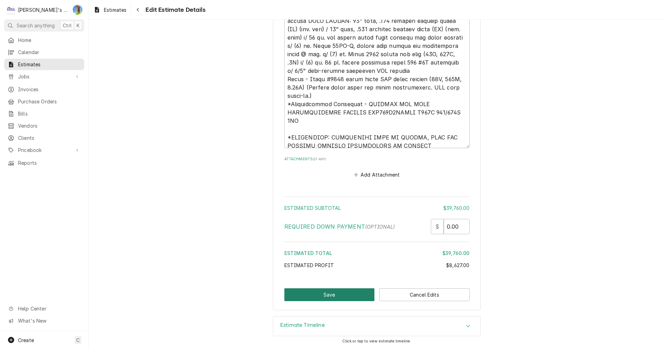
click at [333, 298] on button "Save" at bounding box center [330, 294] width 90 height 13
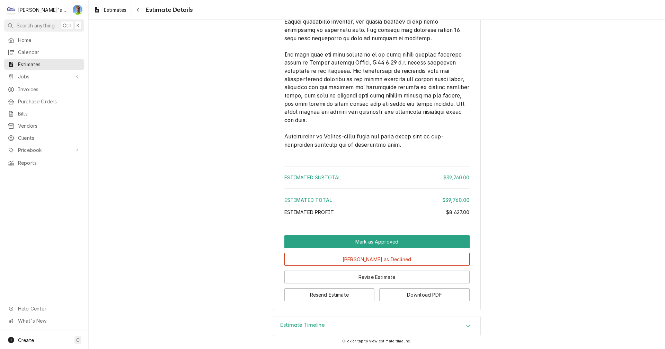
scroll to position [1841, 0]
click at [404, 292] on button "Download PDF" at bounding box center [424, 294] width 90 height 13
click at [111, 11] on span "Estimates" at bounding box center [115, 9] width 23 height 7
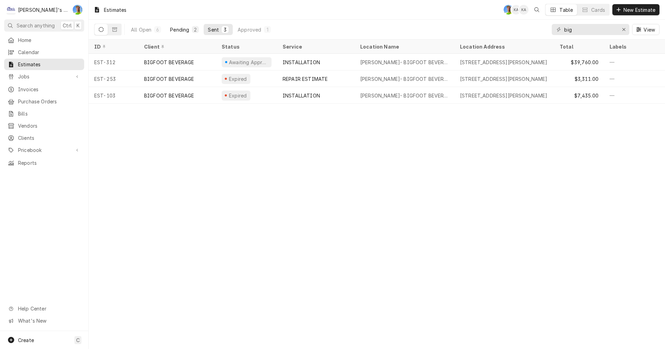
click at [178, 27] on div "Pending" at bounding box center [179, 29] width 19 height 7
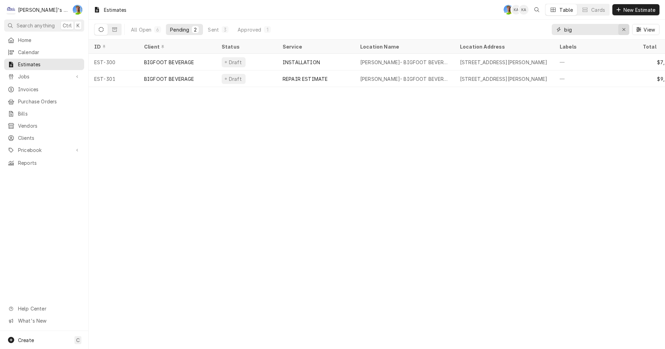
click at [626, 30] on div "Erase input" at bounding box center [624, 29] width 7 height 7
